Goal: Find specific page/section: Find specific page/section

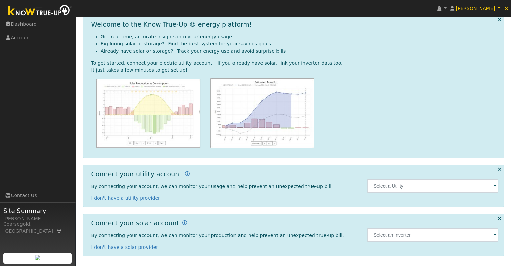
scroll to position [29, 0]
click at [494, 186] on span at bounding box center [495, 188] width 3 height 8
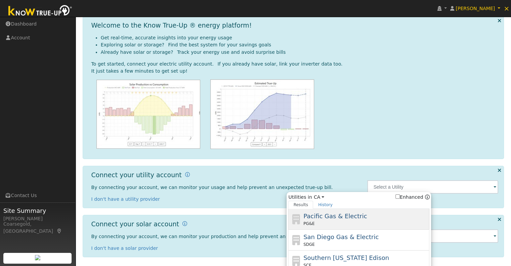
click at [349, 218] on span "Pacific Gas & Electric" at bounding box center [336, 215] width 64 height 7
type input "PG&E"
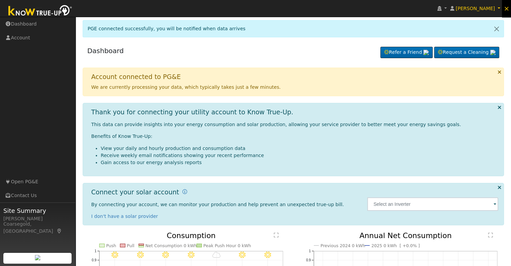
click at [508, 8] on span "×" at bounding box center [507, 8] width 6 height 8
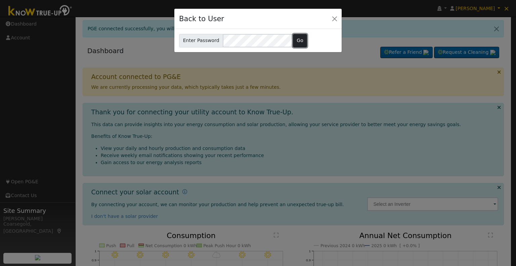
click at [293, 41] on button "Go" at bounding box center [300, 40] width 14 height 13
